Goal: Complete application form

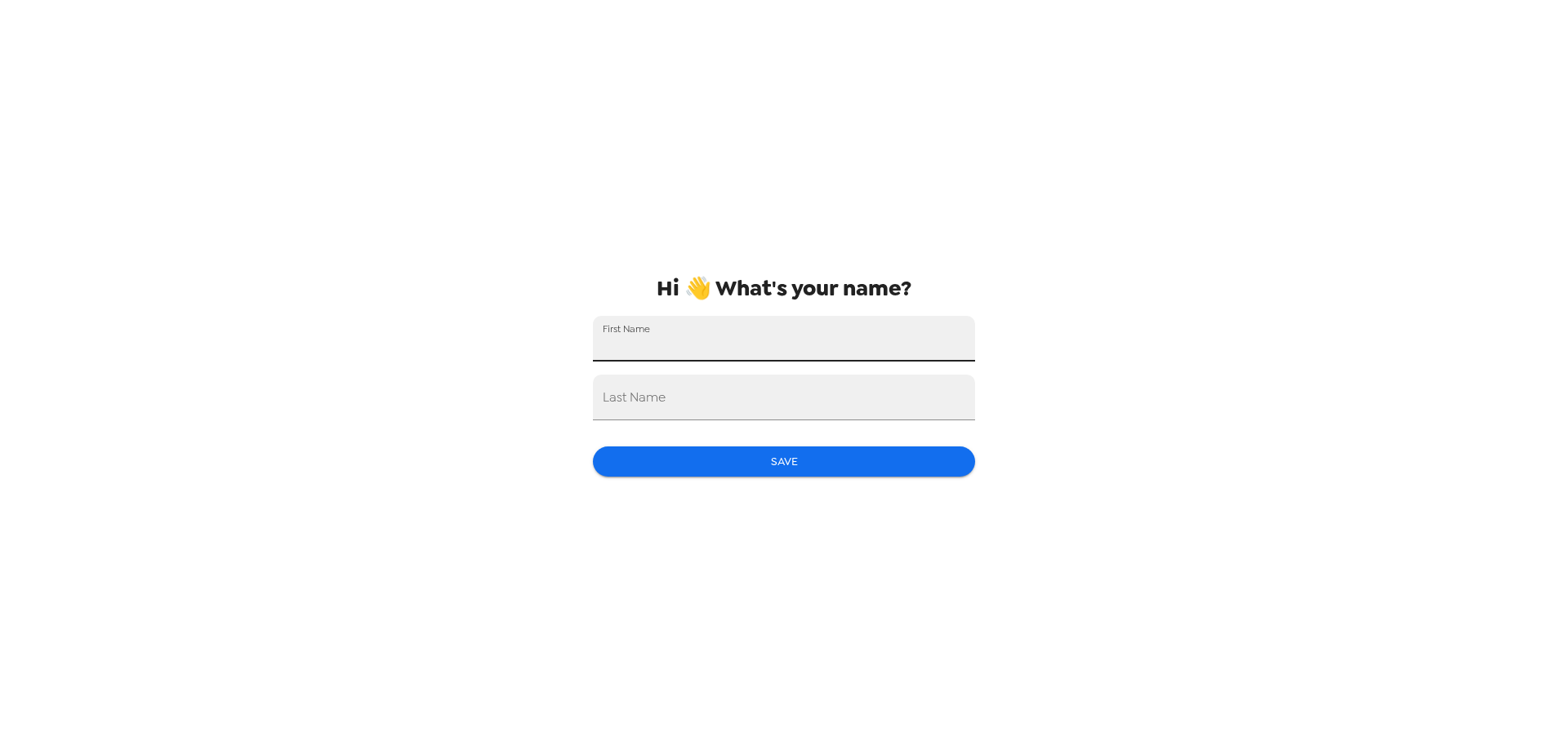
click at [706, 332] on input "First Name" at bounding box center [783, 338] width 382 height 46
type input "Aimee"
click at [649, 397] on div "Last Name" at bounding box center [783, 398] width 382 height 46
type input "Tejeda Lunn"
click at [603, 466] on button "Save" at bounding box center [783, 461] width 382 height 30
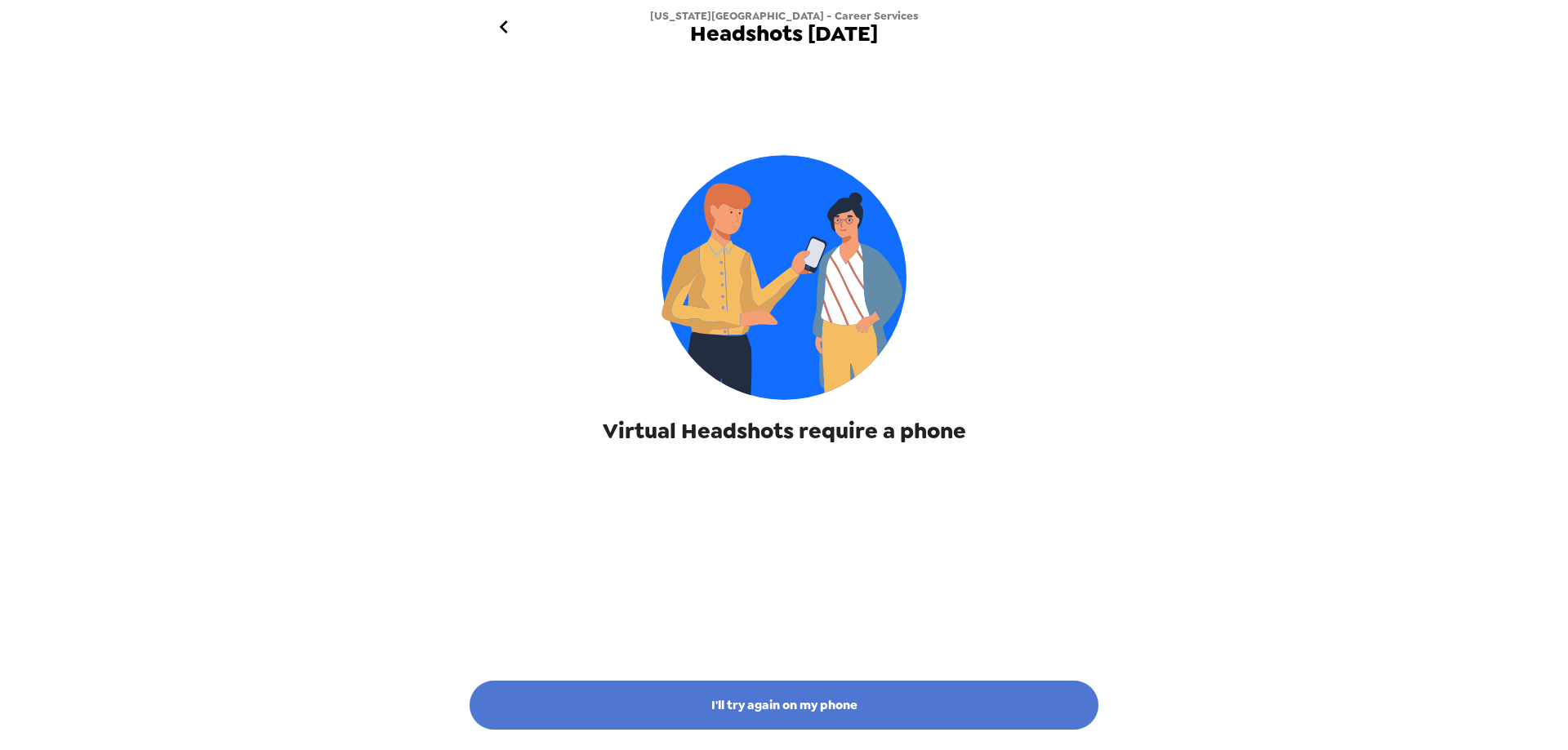
click at [807, 707] on button "I'll try again on my phone" at bounding box center [784, 705] width 628 height 49
